Goal: Task Accomplishment & Management: Use online tool/utility

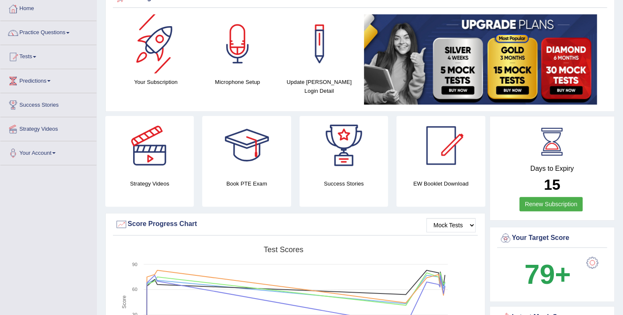
scroll to position [34, 0]
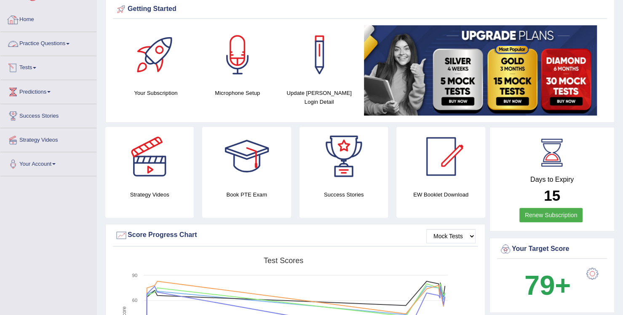
click at [40, 68] on link "Tests" at bounding box center [48, 66] width 96 height 21
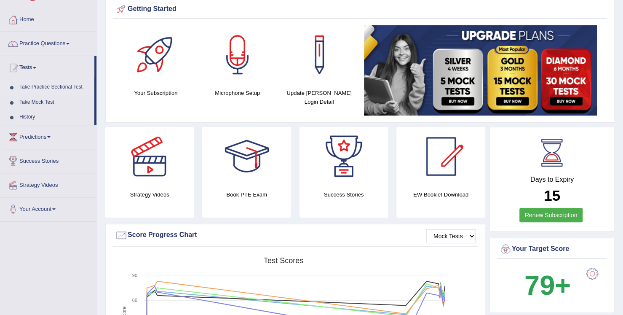
click at [46, 86] on link "Take Practice Sectional Test" at bounding box center [55, 87] width 79 height 15
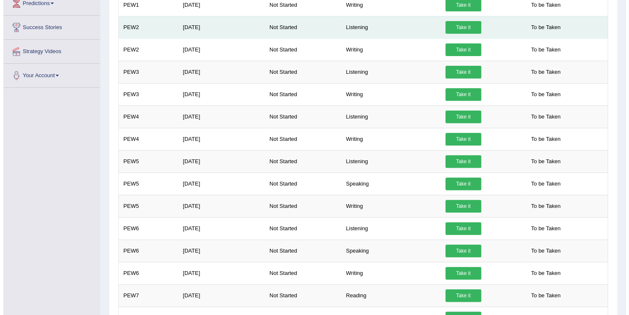
scroll to position [169, 0]
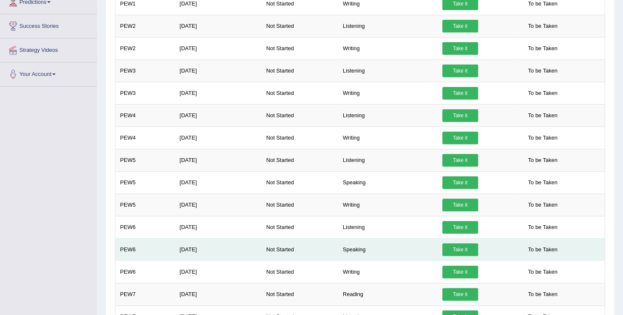
click at [466, 249] on link "Take it" at bounding box center [460, 249] width 36 height 13
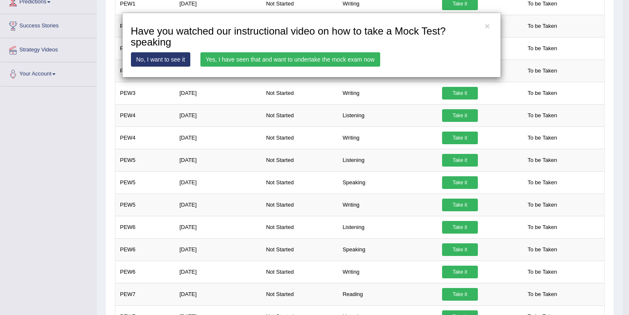
click at [293, 59] on link "Yes, I have seen that and want to undertake the mock exam now" at bounding box center [291, 59] width 180 height 14
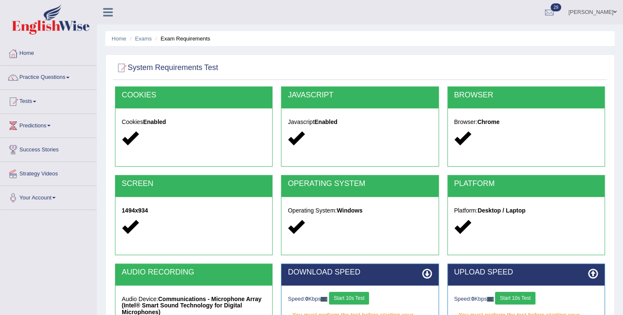
click at [355, 298] on button "Start 10s Test" at bounding box center [349, 298] width 40 height 13
click at [507, 295] on button "Start 10s Test" at bounding box center [515, 298] width 40 height 13
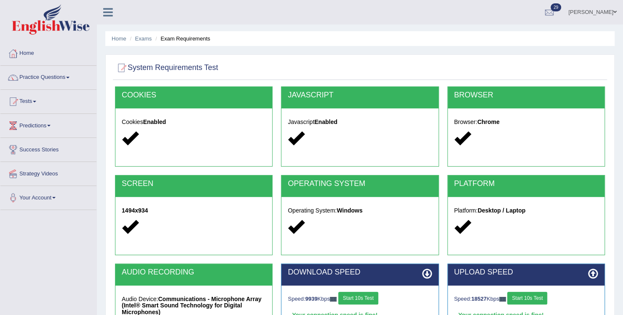
click at [528, 296] on button "Start 10s Test" at bounding box center [527, 298] width 40 height 13
click at [364, 301] on div "Speed: 9939 Kbps Start 10s Test" at bounding box center [360, 299] width 144 height 15
click at [362, 295] on button "Start 10s Test" at bounding box center [358, 298] width 40 height 13
click at [526, 295] on button "Start 10s Test" at bounding box center [527, 298] width 40 height 13
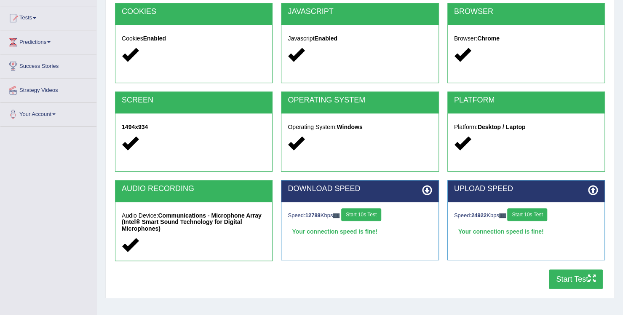
scroll to position [84, 0]
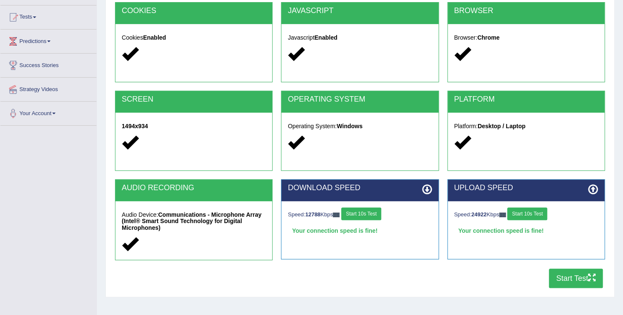
click at [572, 277] on button "Start Test" at bounding box center [576, 277] width 54 height 19
